Goal: Check status

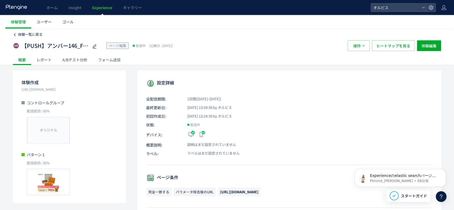
click at [28, 35] on span "体験一覧に戻る" at bounding box center [30, 34] width 24 height 5
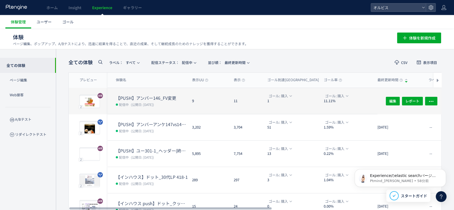
click at [177, 107] on dl "【PUSH】アンバー146_FV変更 配信中 (公開日: [DATE])" at bounding box center [152, 104] width 72 height 19
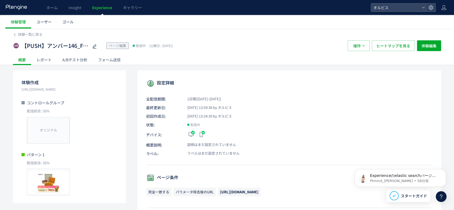
click at [71, 60] on div "A/Bテスト分析" at bounding box center [75, 59] width 36 height 11
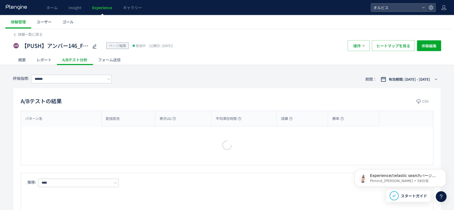
scroll to position [10, 0]
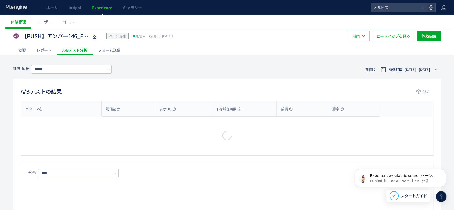
type input "*********"
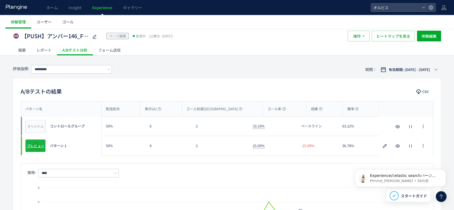
click at [37, 147] on span "プレビュー" at bounding box center [35, 145] width 17 height 5
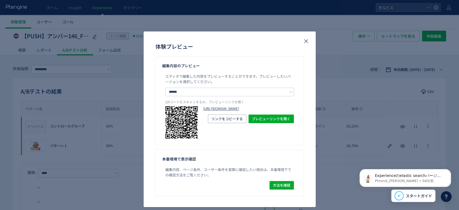
click at [252, 111] on link "[URL][DOMAIN_NAME]" at bounding box center [248, 108] width 91 height 5
click at [303, 42] on icon "close" at bounding box center [306, 41] width 6 height 6
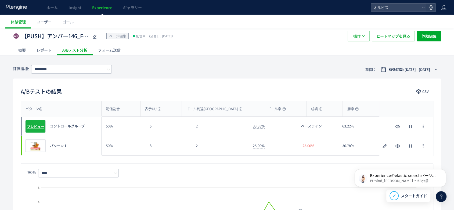
click at [38, 128] on span "プレビュー" at bounding box center [35, 126] width 17 height 5
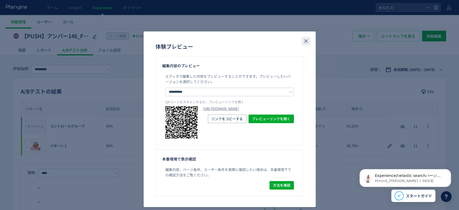
click at [0, 0] on button "close" at bounding box center [0, 0] width 0 height 0
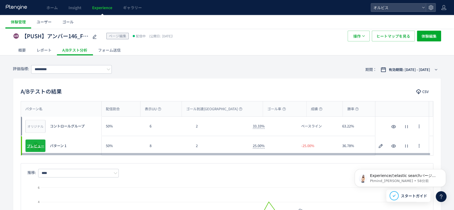
click at [38, 148] on div "プレビュー" at bounding box center [35, 145] width 20 height 13
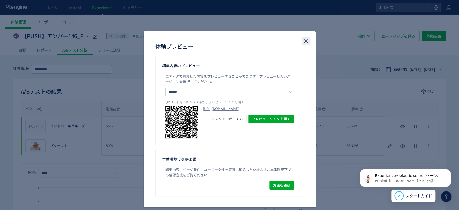
click at [305, 42] on icon "close" at bounding box center [306, 41] width 6 height 6
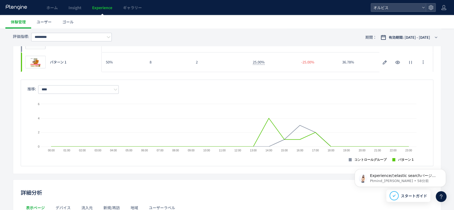
scroll to position [0, 0]
